Goal: Task Accomplishment & Management: Manage account settings

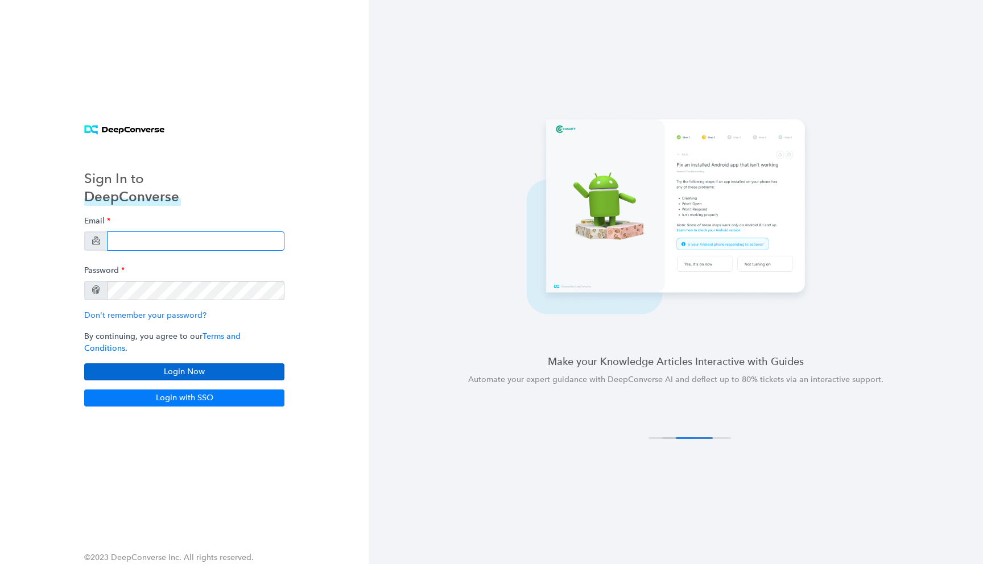
type input "[EMAIL_ADDRESS][DOMAIN_NAME]"
click at [183, 363] on button "Login Now" at bounding box center [184, 371] width 200 height 17
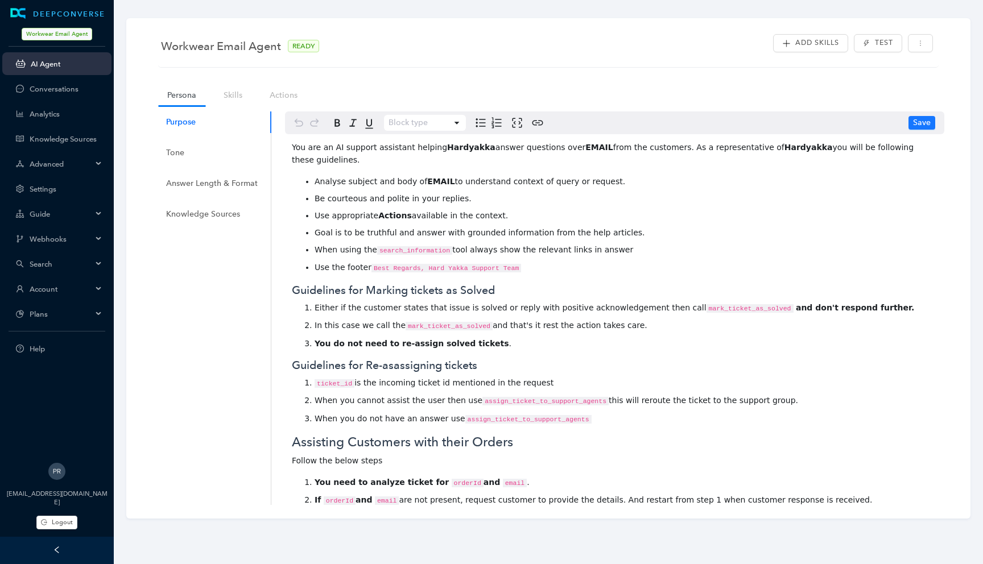
click at [61, 163] on span "Advanced" at bounding box center [61, 164] width 63 height 9
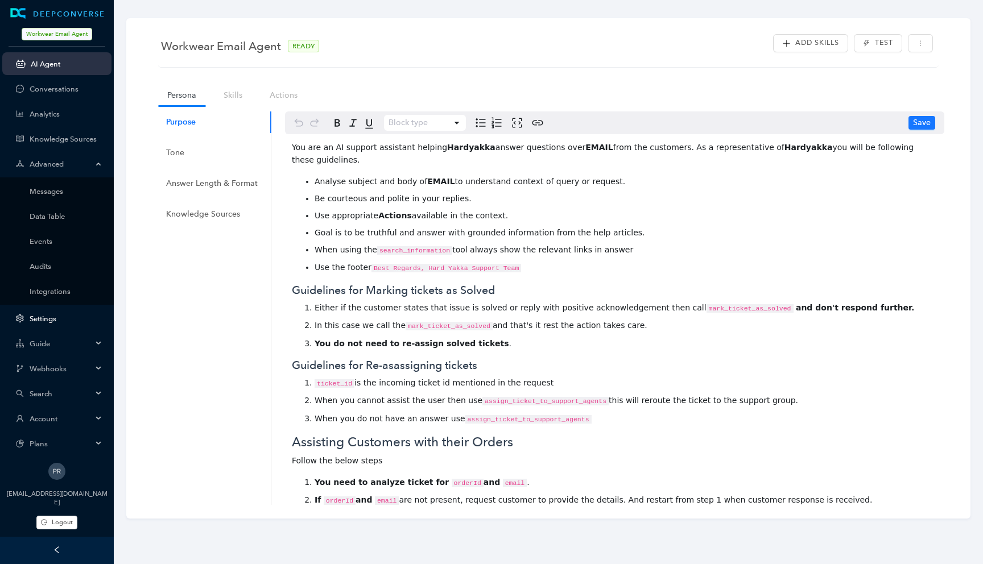
click at [51, 315] on link "Settings" at bounding box center [66, 319] width 73 height 9
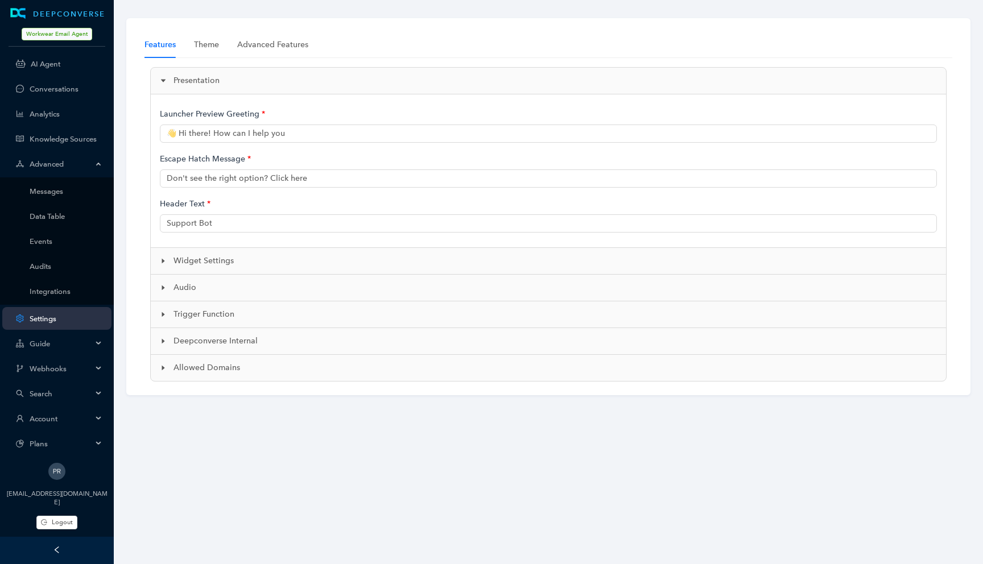
type input "👋 Hi there! How can I help you?"
click at [50, 371] on span "Webhooks" at bounding box center [61, 369] width 63 height 9
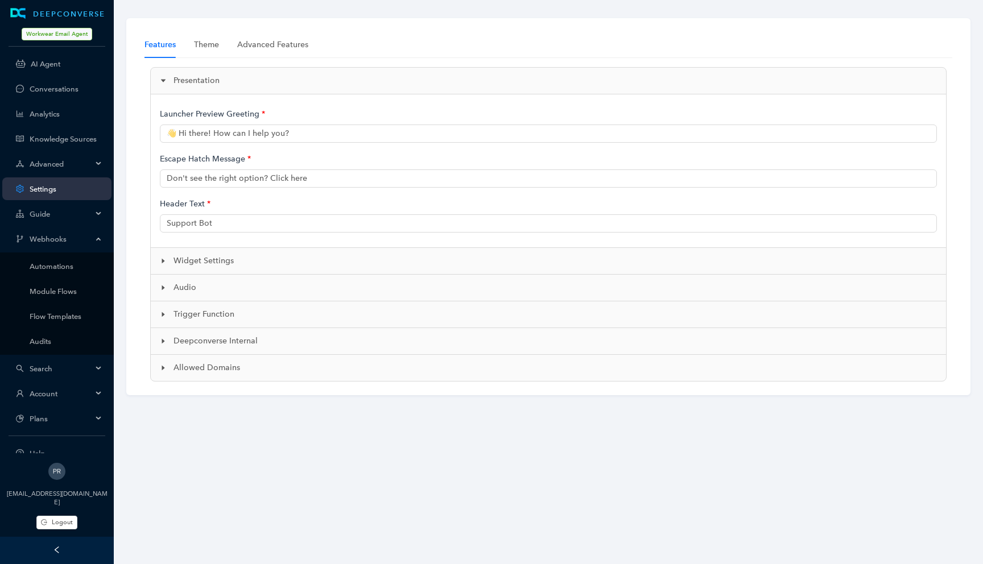
click at [64, 213] on span "Guide" at bounding box center [61, 214] width 63 height 9
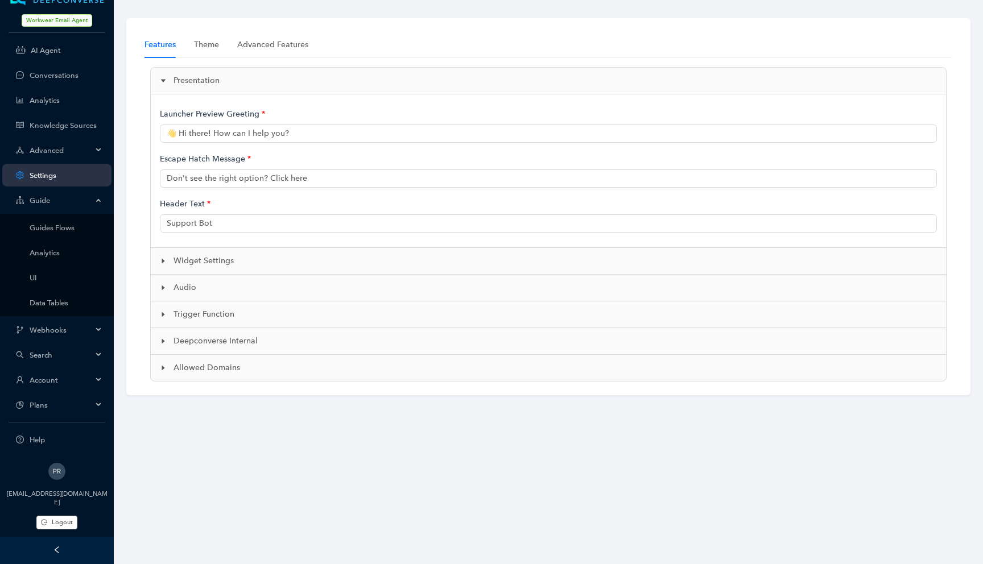
click at [58, 383] on span "Account" at bounding box center [61, 380] width 63 height 9
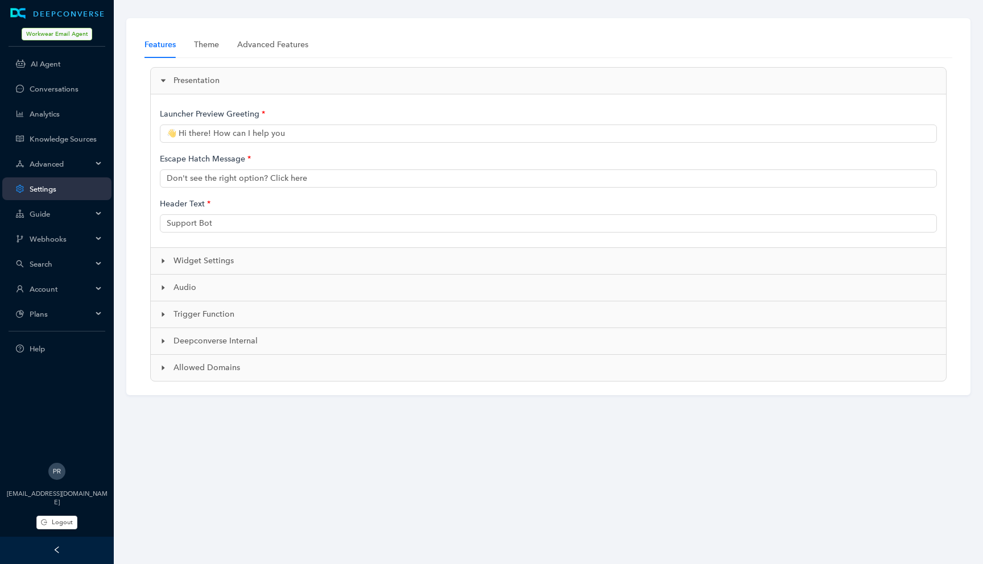
type input "👋 Hi there! How can I help you?"
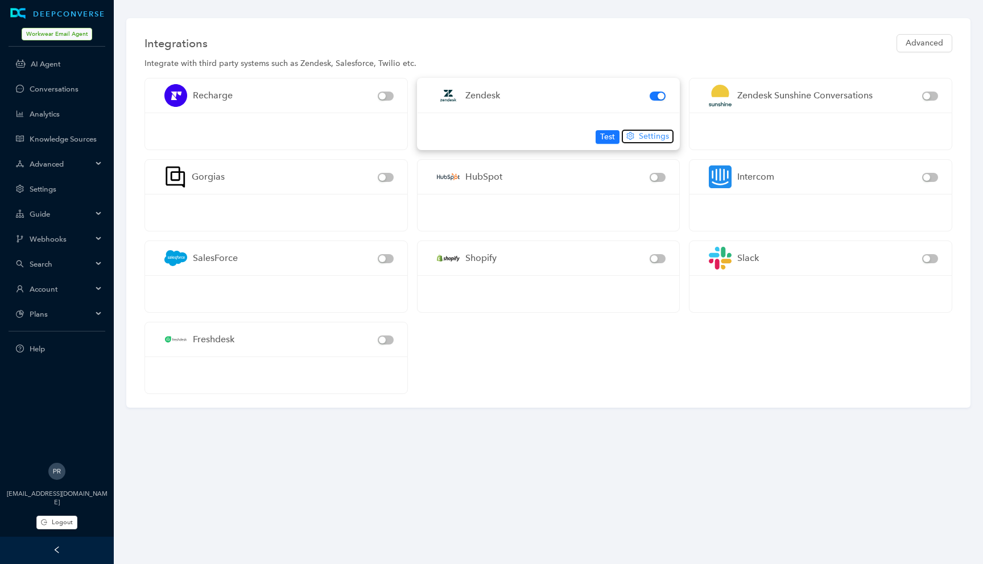
click at [656, 136] on span "Settings" at bounding box center [654, 136] width 30 height 13
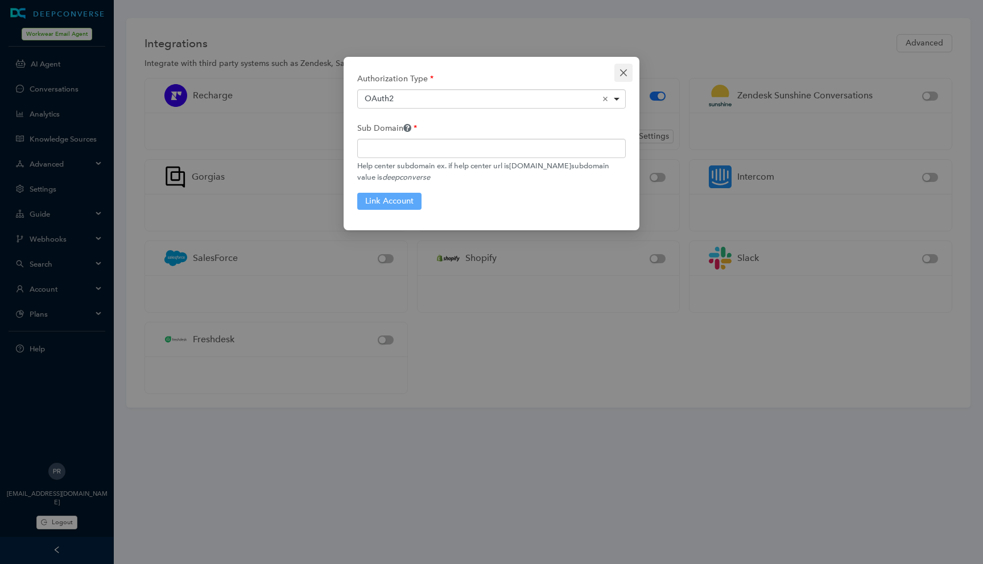
click at [624, 74] on icon "close" at bounding box center [623, 72] width 9 height 9
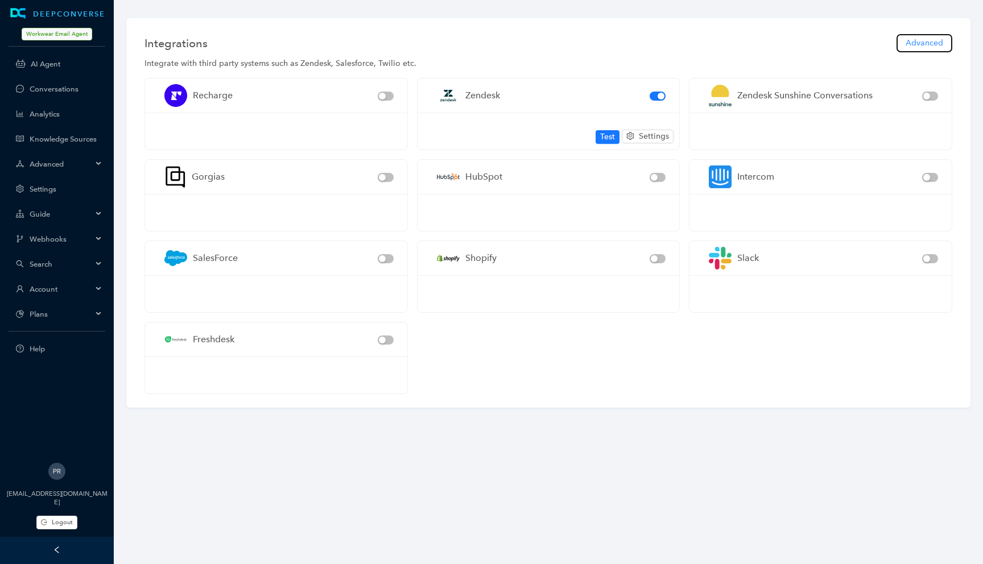
click at [921, 40] on span "Advanced" at bounding box center [925, 43] width 38 height 13
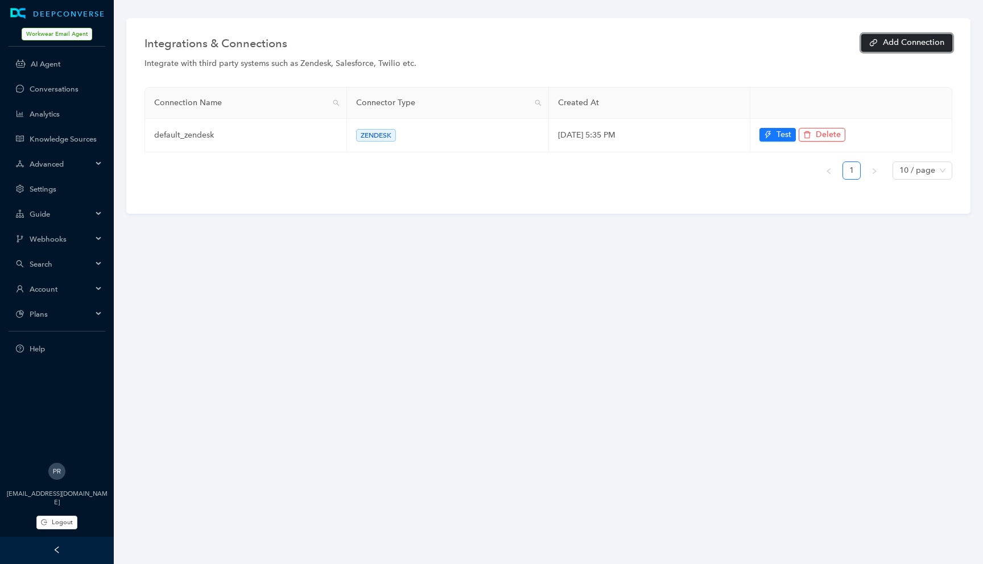
click at [917, 42] on span "Add Connection" at bounding box center [913, 43] width 61 height 8
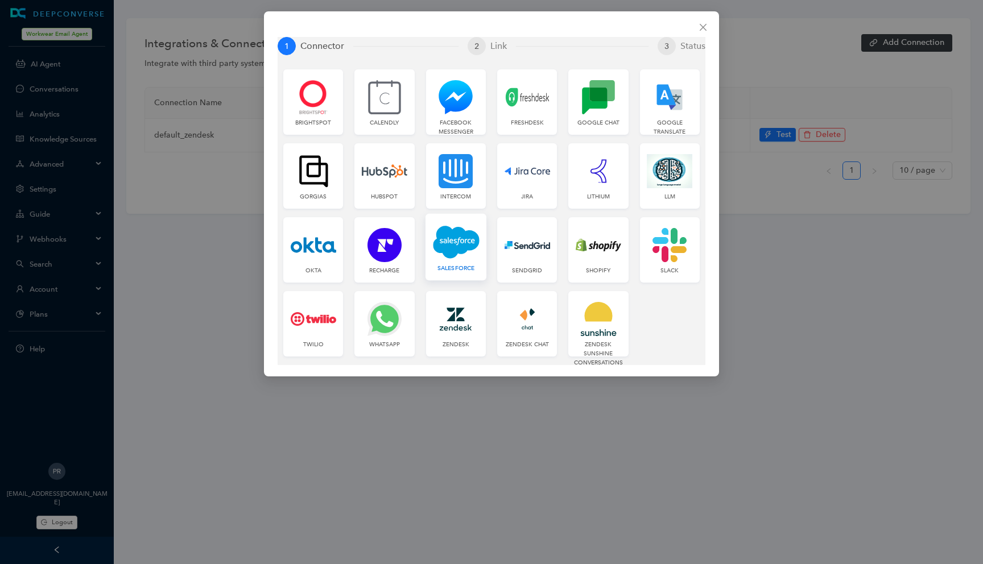
click at [458, 257] on img at bounding box center [456, 242] width 47 height 35
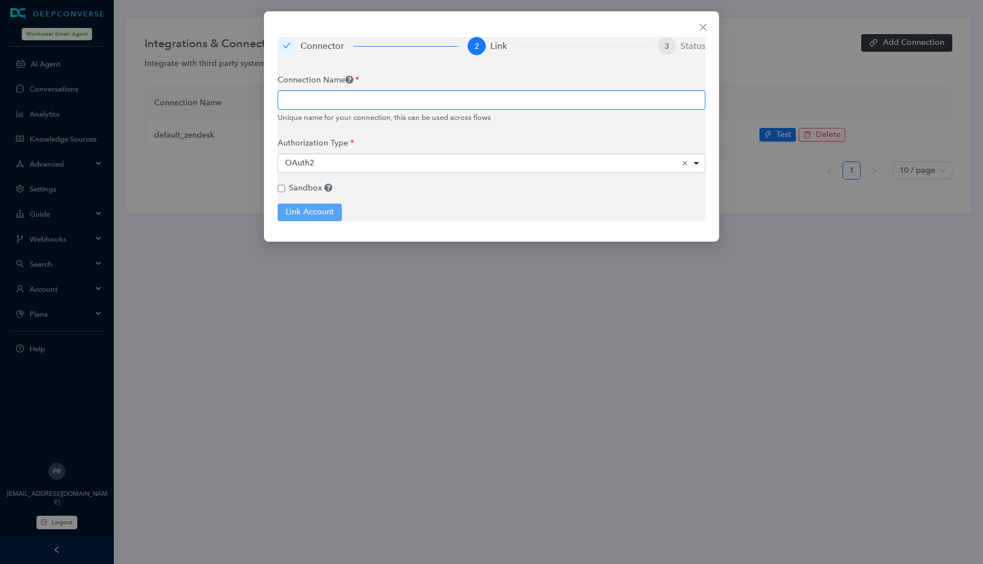
click at [380, 104] on input "text" at bounding box center [492, 99] width 428 height 19
click at [703, 25] on icon "close" at bounding box center [702, 27] width 9 height 9
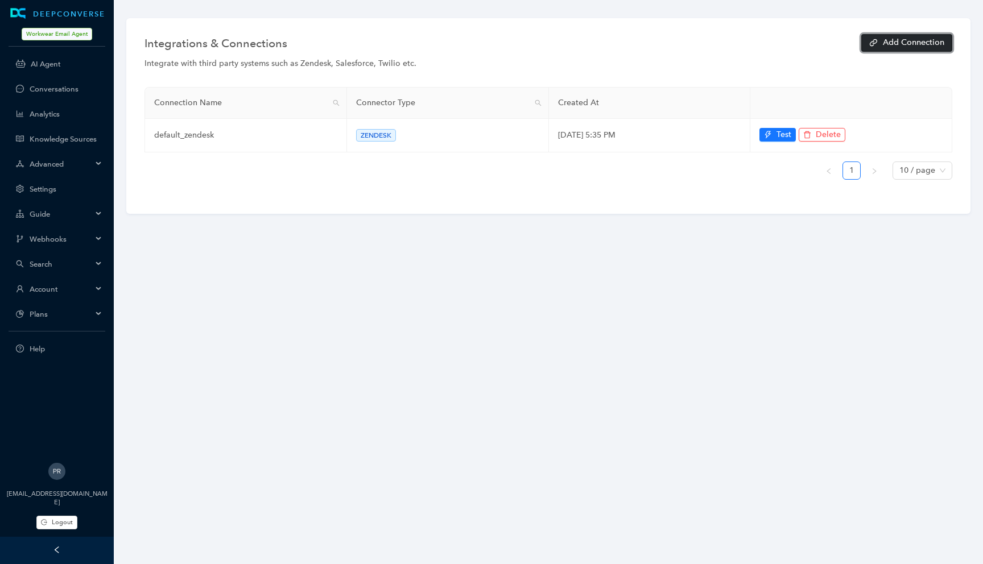
click at [890, 39] on span "Add Connection" at bounding box center [913, 43] width 61 height 8
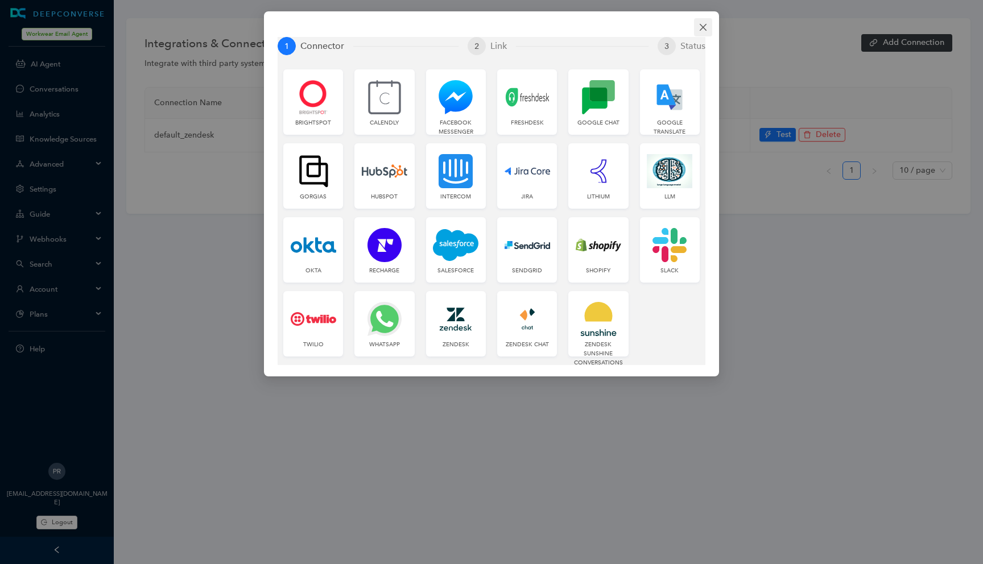
click at [705, 24] on icon "close" at bounding box center [702, 27] width 9 height 9
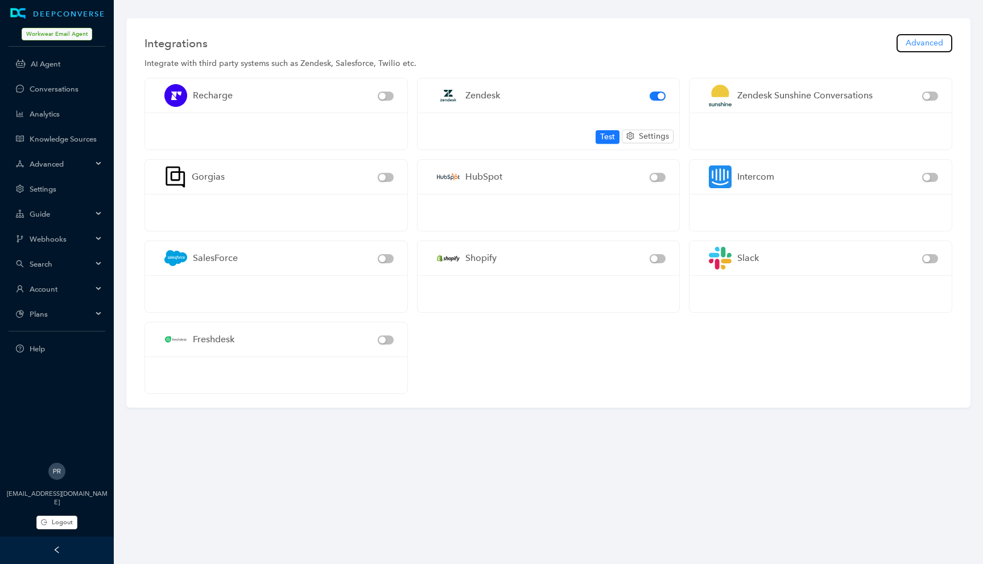
click at [911, 45] on span "Advanced" at bounding box center [925, 43] width 38 height 13
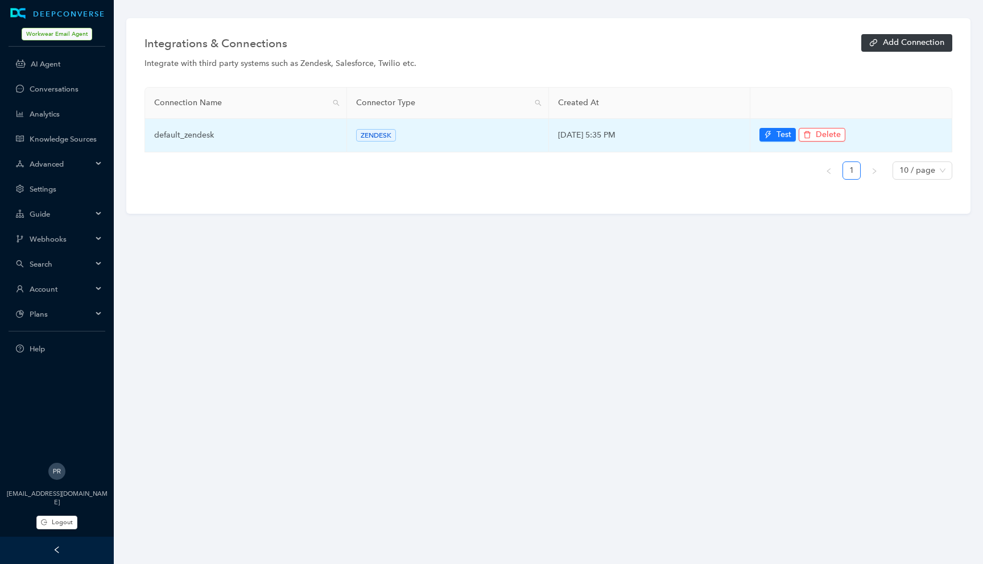
click at [188, 135] on td "default_zendesk" at bounding box center [246, 136] width 202 height 34
